Goal: Information Seeking & Learning: Learn about a topic

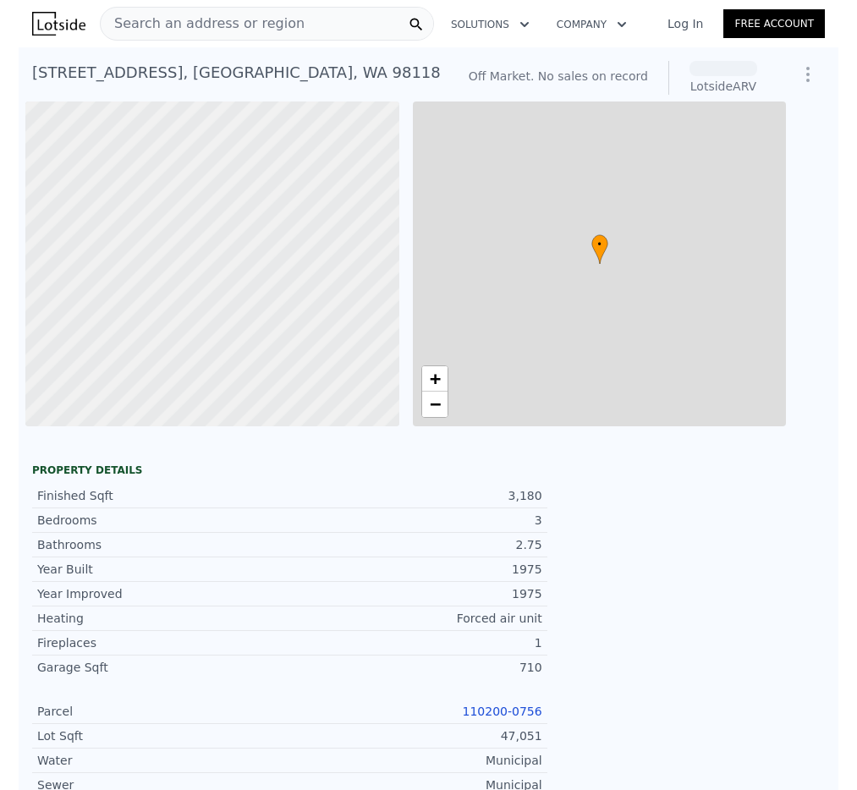
scroll to position [0, 7]
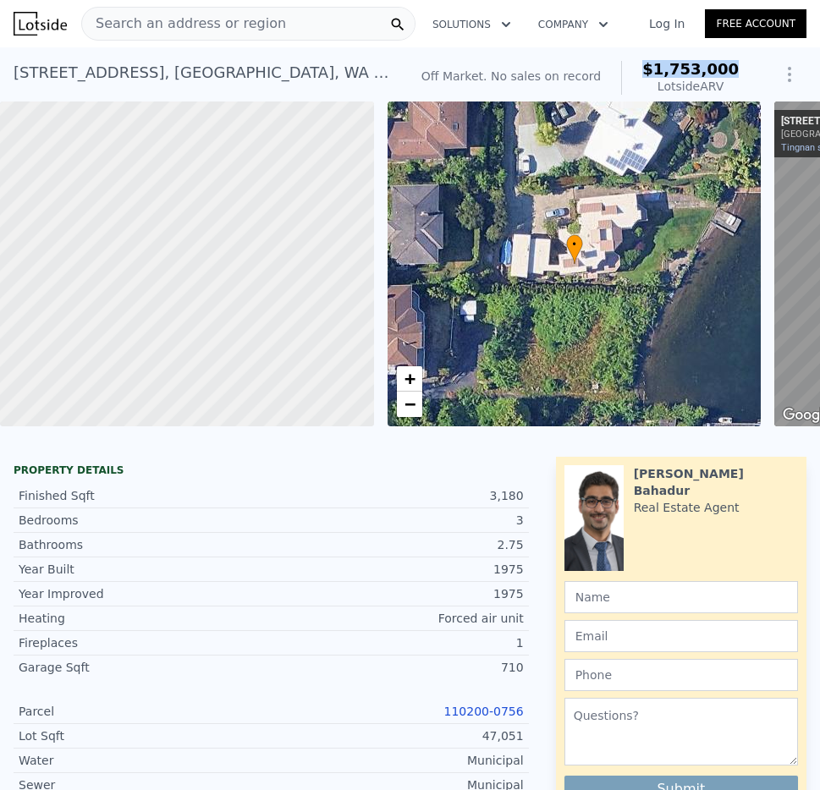
drag, startPoint x: 736, startPoint y: 68, endPoint x: 657, endPoint y: 69, distance: 78.7
click at [657, 69] on div "Off Market. No sales on record $1,753,000 Lotside ARV SAVE" at bounding box center [611, 77] width 392 height 47
copy span "$1,753,000"
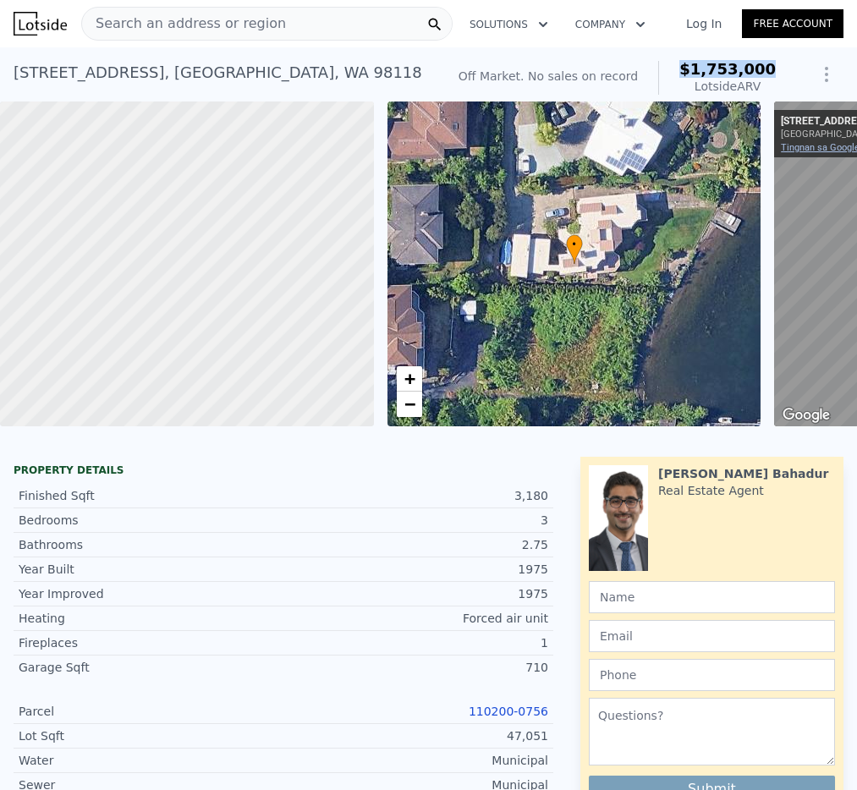
click at [819, 150] on link "Tingnan sa Google Maps" at bounding box center [833, 147] width 105 height 11
click at [245, 24] on span "Search an address or region" at bounding box center [184, 24] width 204 height 20
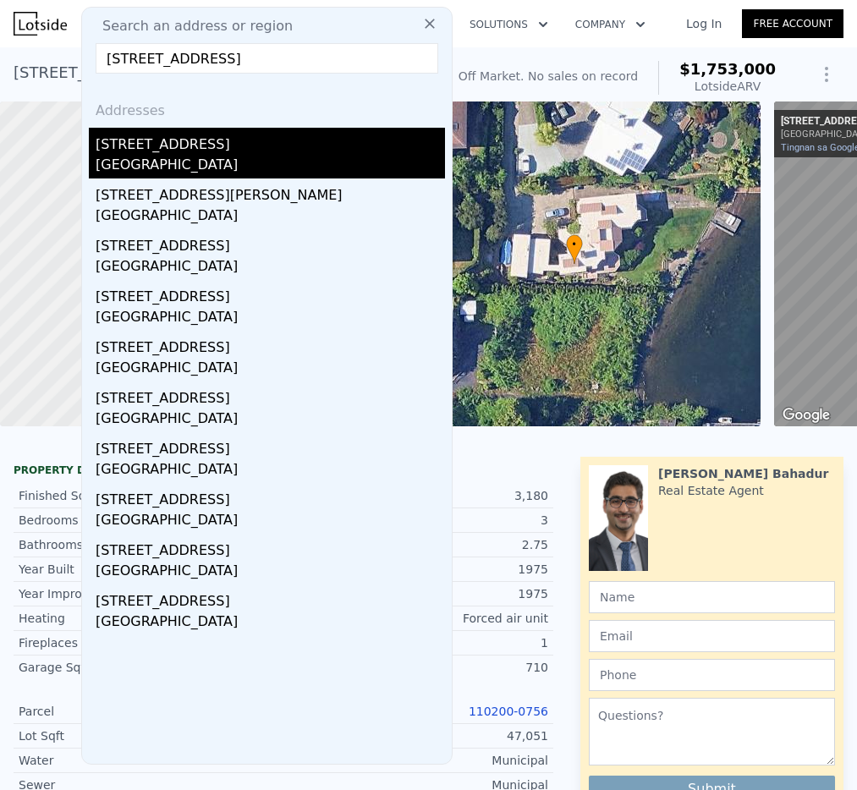
type input "[STREET_ADDRESS]"
click at [192, 156] on div "[GEOGRAPHIC_DATA]" at bounding box center [270, 167] width 349 height 24
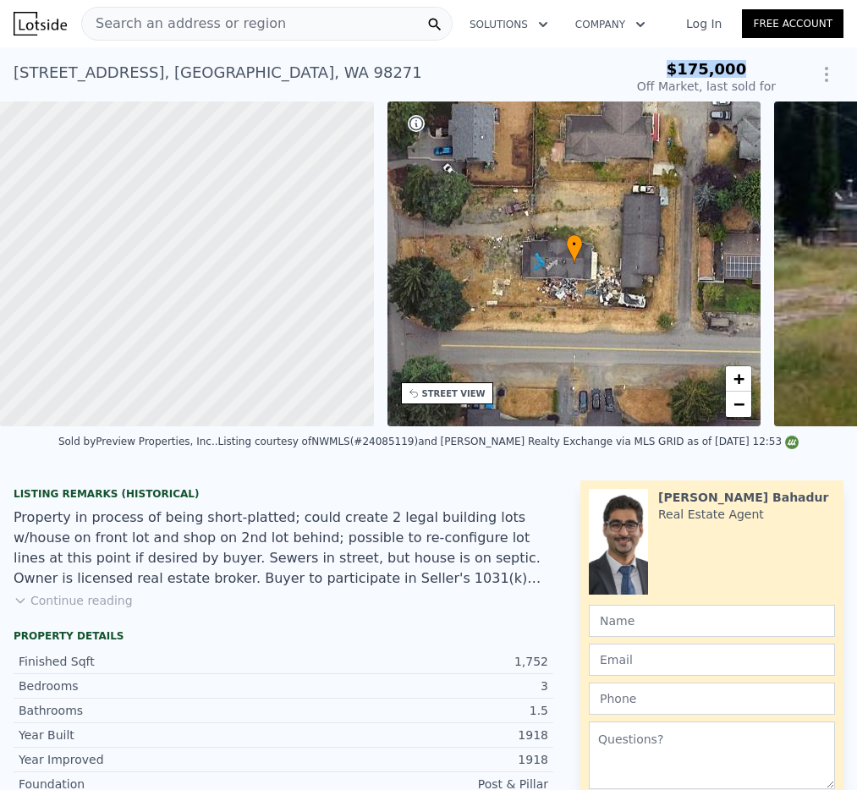
drag, startPoint x: 752, startPoint y: 67, endPoint x: 662, endPoint y: 65, distance: 90.6
click at [662, 65] on div "$175,000" at bounding box center [706, 69] width 139 height 17
copy span "$175,000"
click at [469, 393] on div "STREET VIEW" at bounding box center [453, 394] width 63 height 13
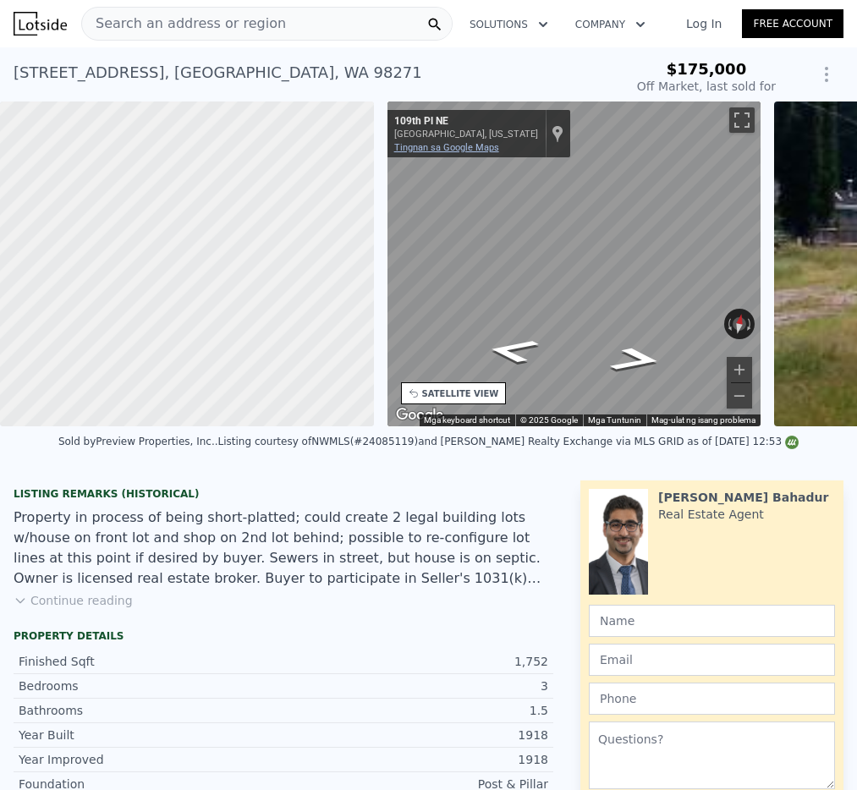
type input "$ 604,000"
type input "$ 369,893"
click at [430, 148] on link "Tingnan sa Google Maps" at bounding box center [446, 147] width 105 height 11
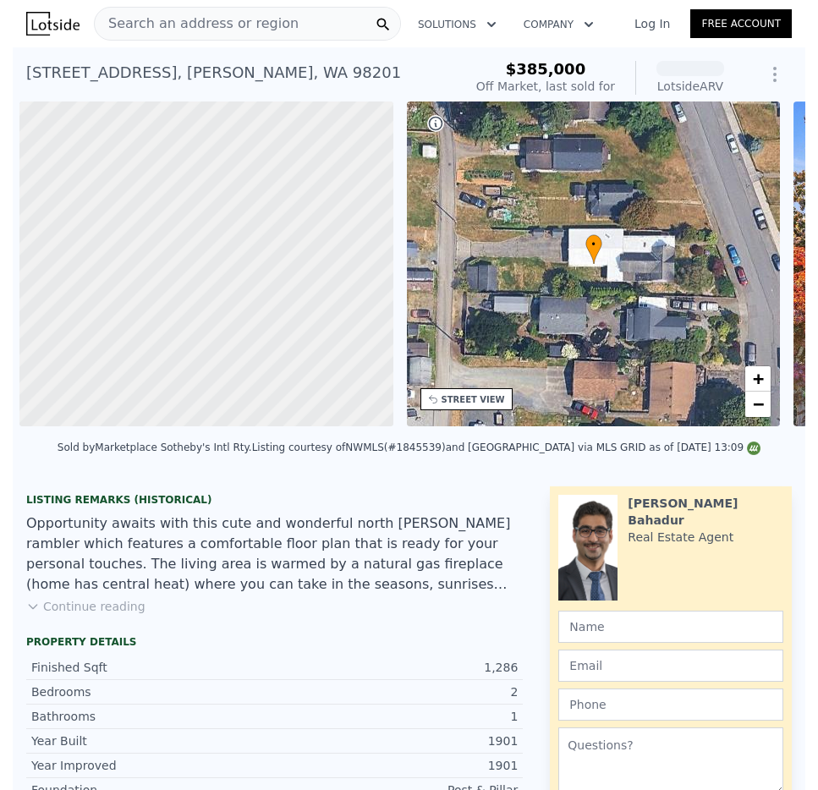
scroll to position [0, 7]
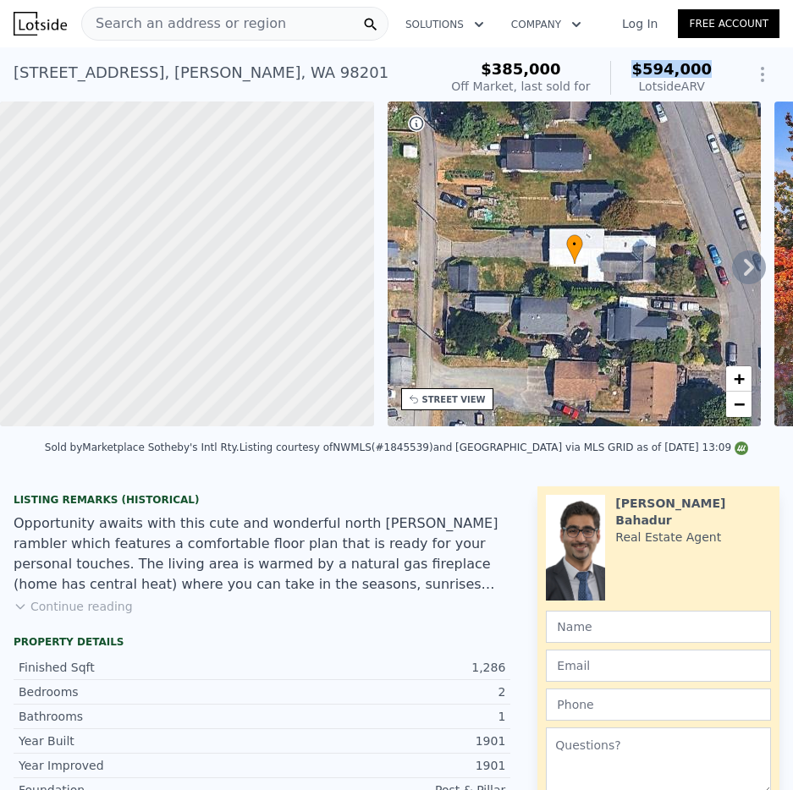
drag, startPoint x: 663, startPoint y: 69, endPoint x: 640, endPoint y: 69, distance: 22.9
click at [640, 69] on div "$385,000 Off Market, last sold for $594,000 Lotside ARV SAVE" at bounding box center [611, 77] width 335 height 47
copy span "$594,000"
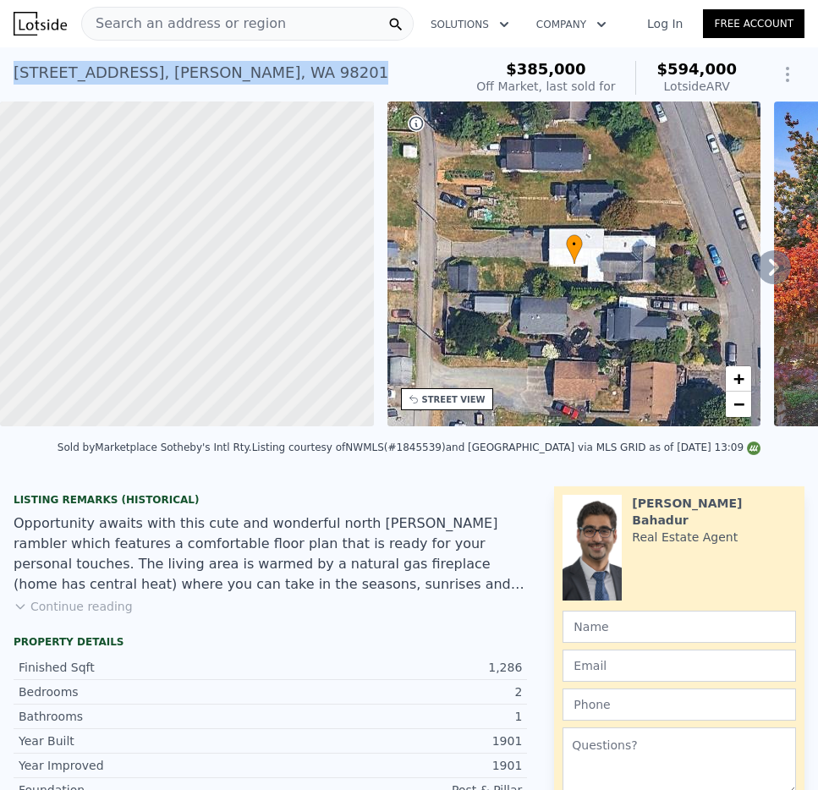
drag, startPoint x: 294, startPoint y: 67, endPoint x: 11, endPoint y: 73, distance: 283.5
click at [11, 73] on div "2316 Cleveland Ave , Everett , WA 98201 Sold Oct 2021 for $385k (~ARV $594k ) $…" at bounding box center [409, 74] width 818 height 54
copy div "2316 Cleveland Ave , Everett , WA 98201"
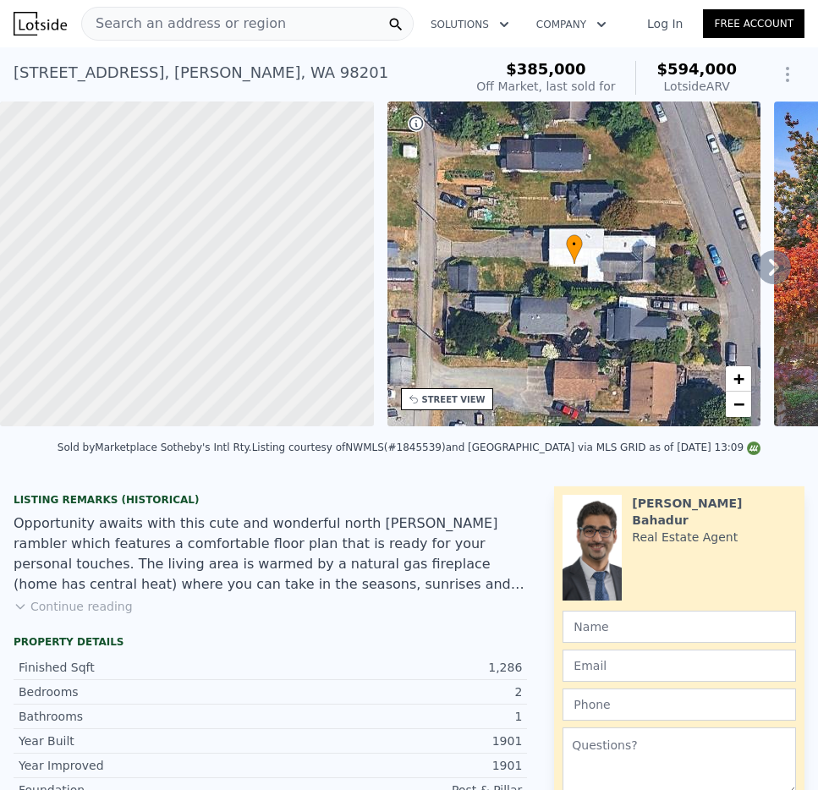
click at [471, 409] on div "STREET VIEW" at bounding box center [447, 399] width 92 height 22
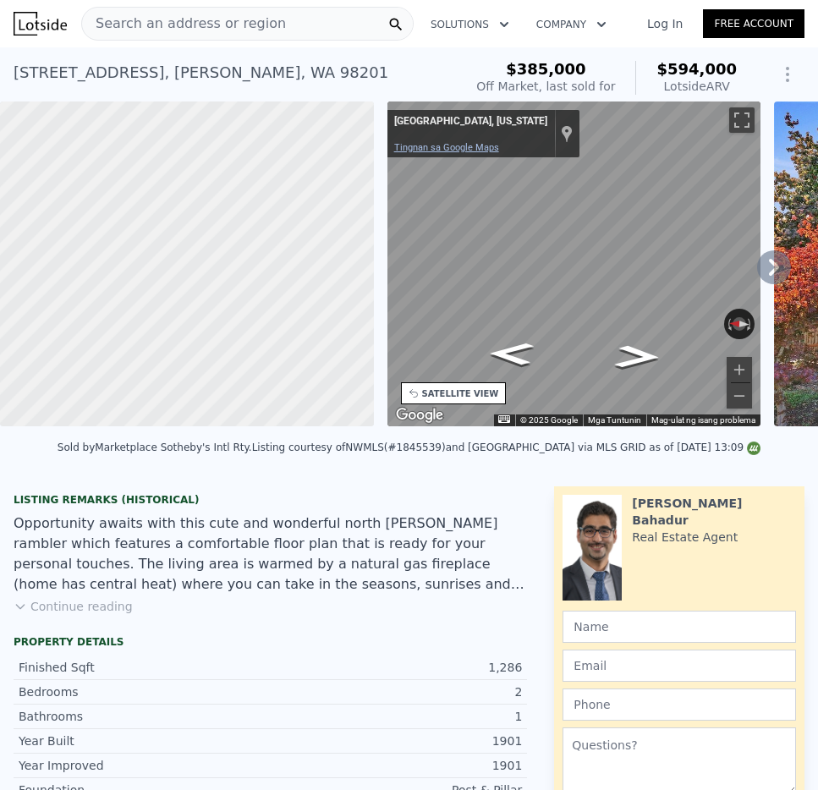
click at [473, 151] on link "Tingnan sa Google Maps" at bounding box center [446, 147] width 105 height 11
